Goal: Information Seeking & Learning: Learn about a topic

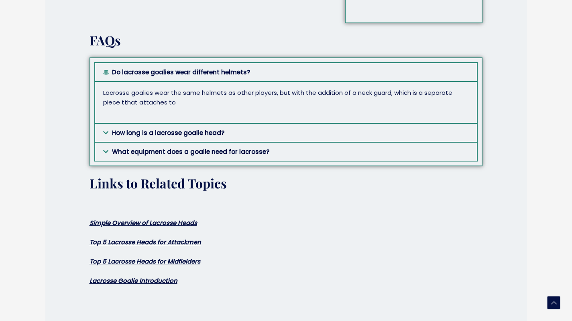
scroll to position [3562, 0]
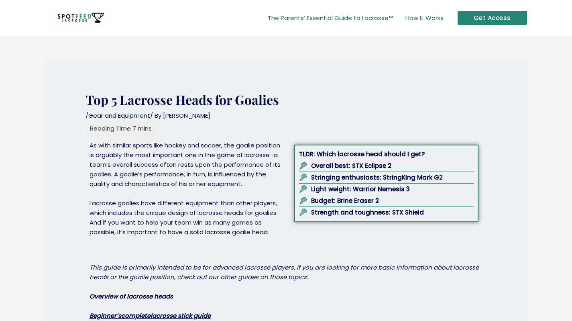
click at [77, 16] on img at bounding box center [80, 18] width 71 height 24
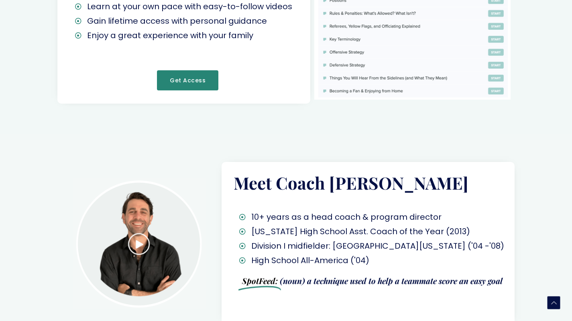
scroll to position [1083, 0]
